Goal: Transaction & Acquisition: Purchase product/service

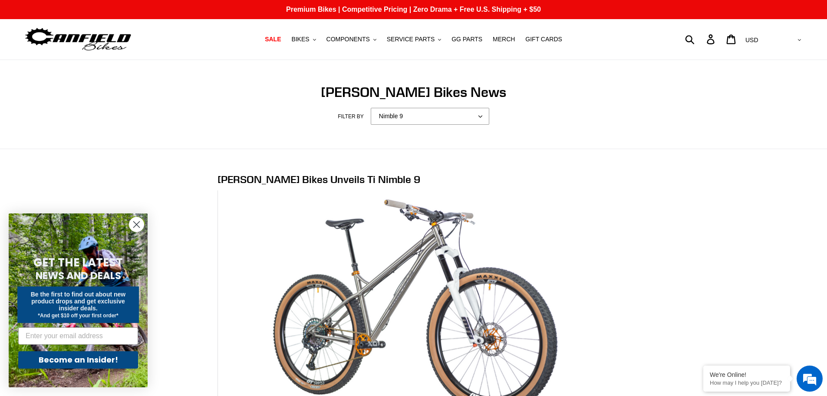
drag, startPoint x: 132, startPoint y: 228, endPoint x: 135, endPoint y: 225, distance: 4.5
click at [135, 225] on circle "Close dialog" at bounding box center [136, 224] width 14 height 14
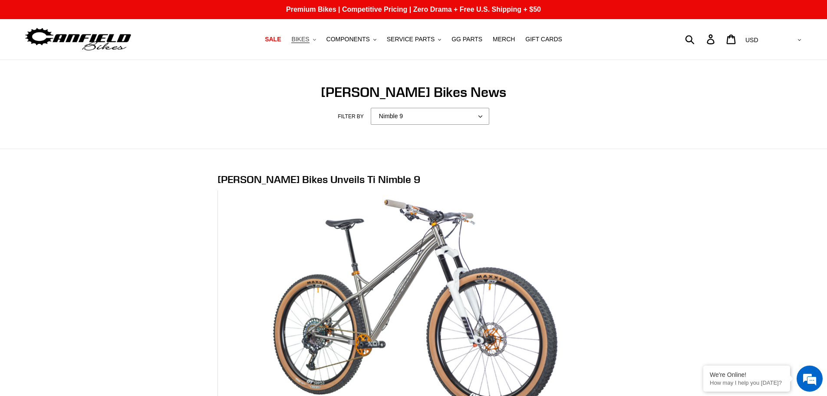
click at [309, 39] on span "BIKES" at bounding box center [300, 39] width 18 height 7
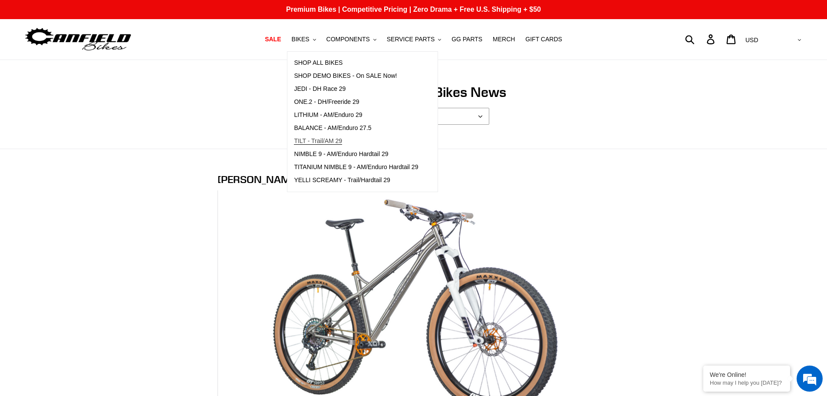
click at [334, 142] on span "TILT - Trail/AM 29" at bounding box center [318, 140] width 48 height 7
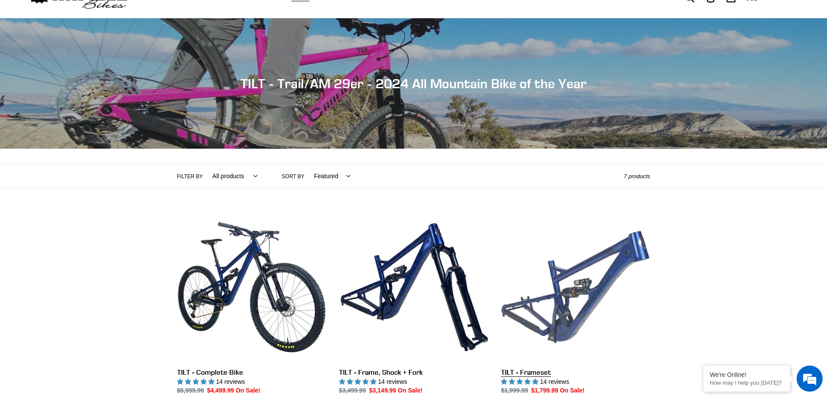
scroll to position [174, 0]
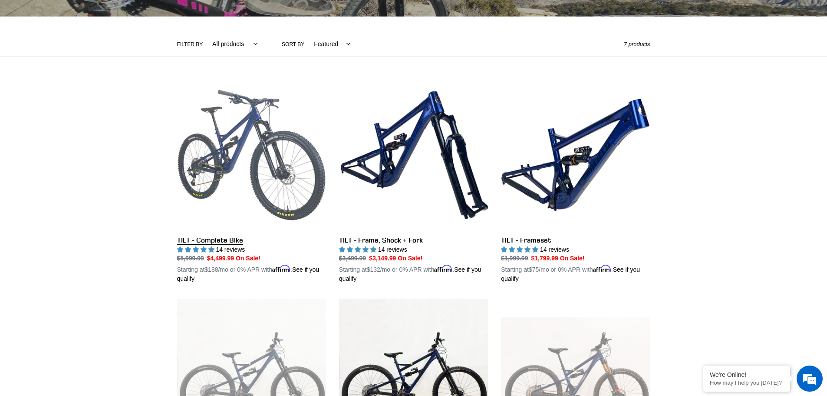
click at [243, 241] on link "TILT - Complete Bike" at bounding box center [251, 181] width 149 height 203
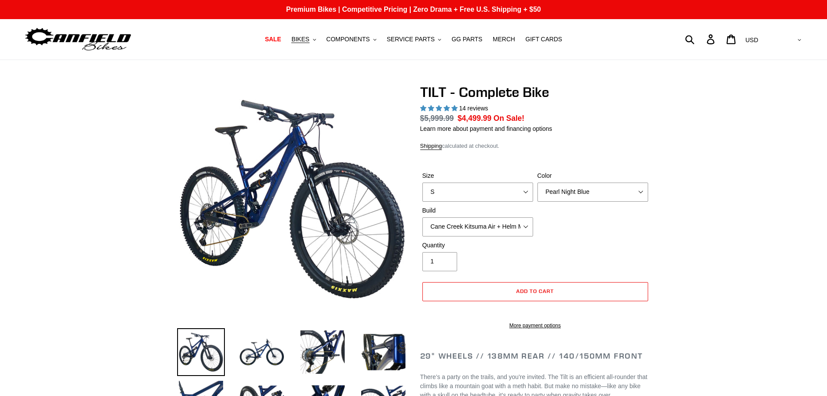
select select "highest-rating"
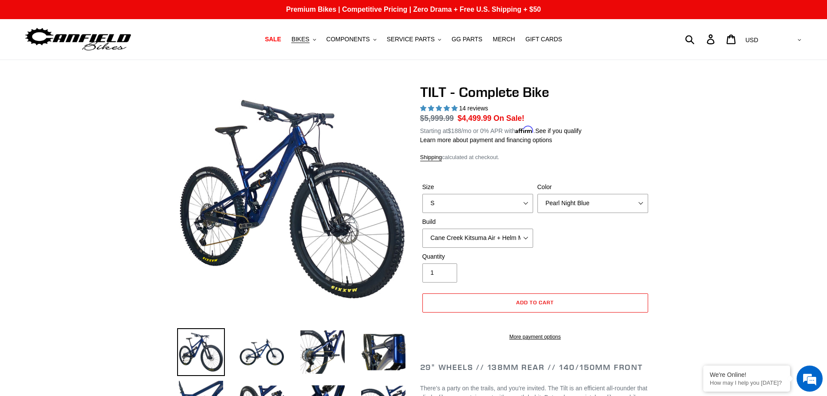
scroll to position [43, 0]
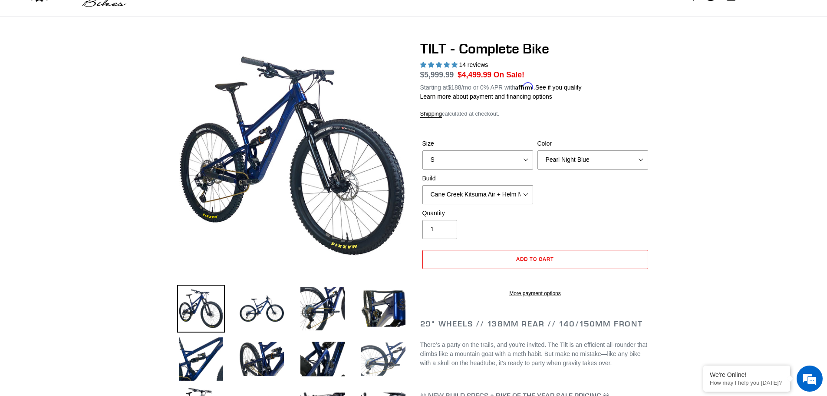
click at [381, 364] on img at bounding box center [384, 359] width 48 height 48
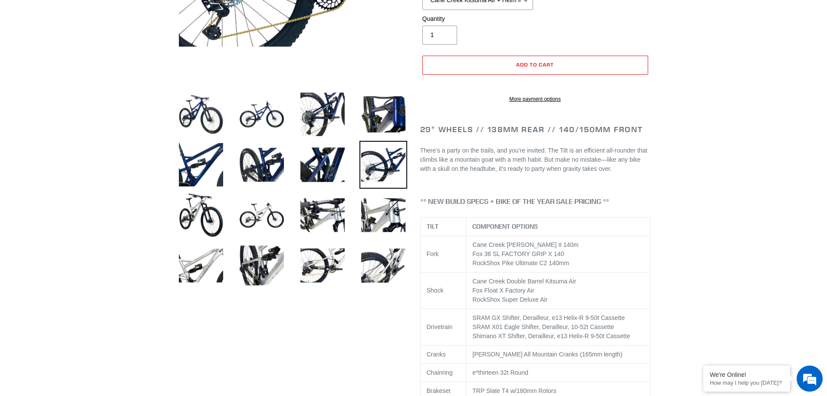
scroll to position [217, 0]
